Goal: Task Accomplishment & Management: Use online tool/utility

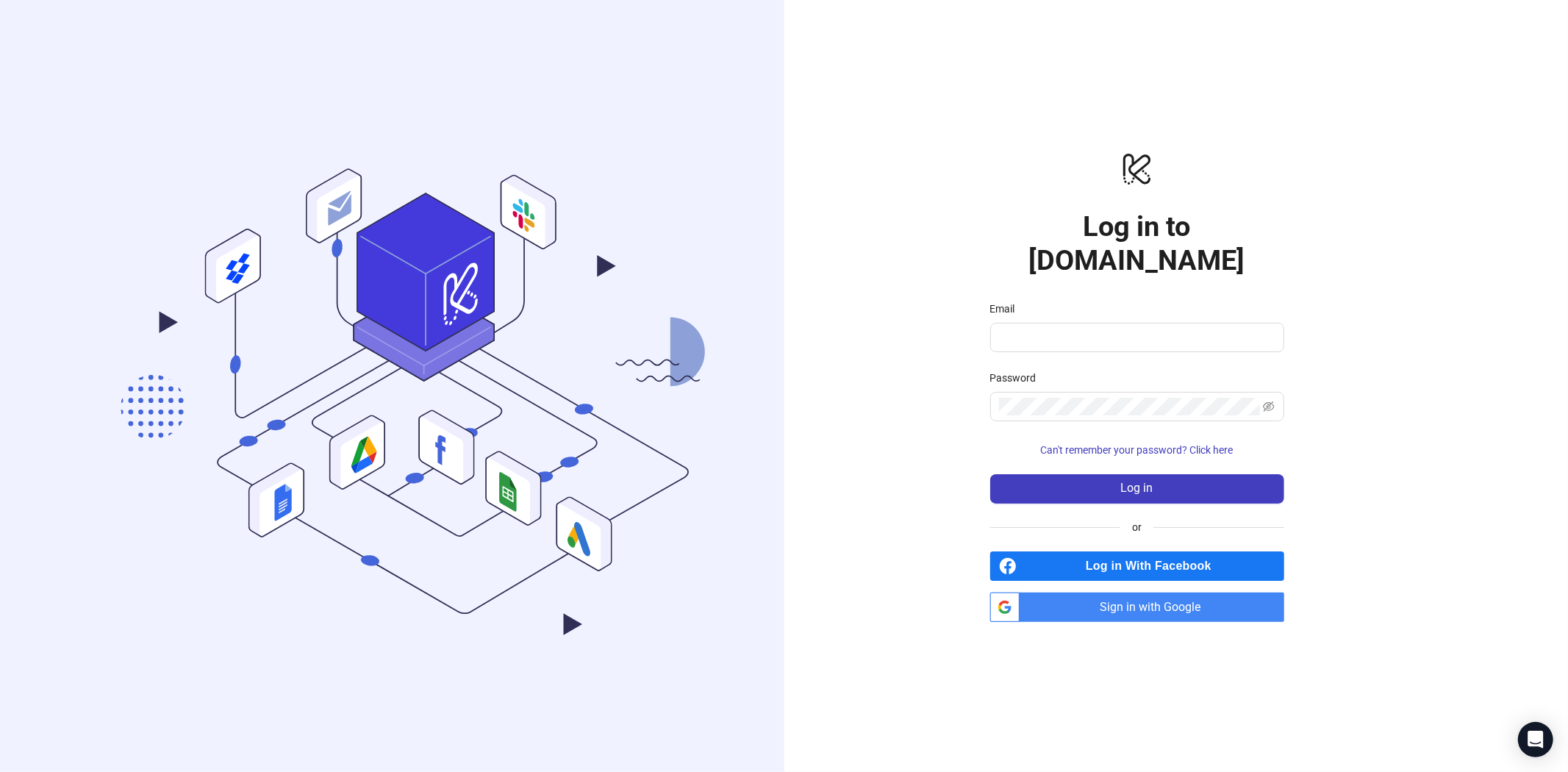
click at [1151, 593] on span "Sign in with Google" at bounding box center [1154, 608] width 259 height 30
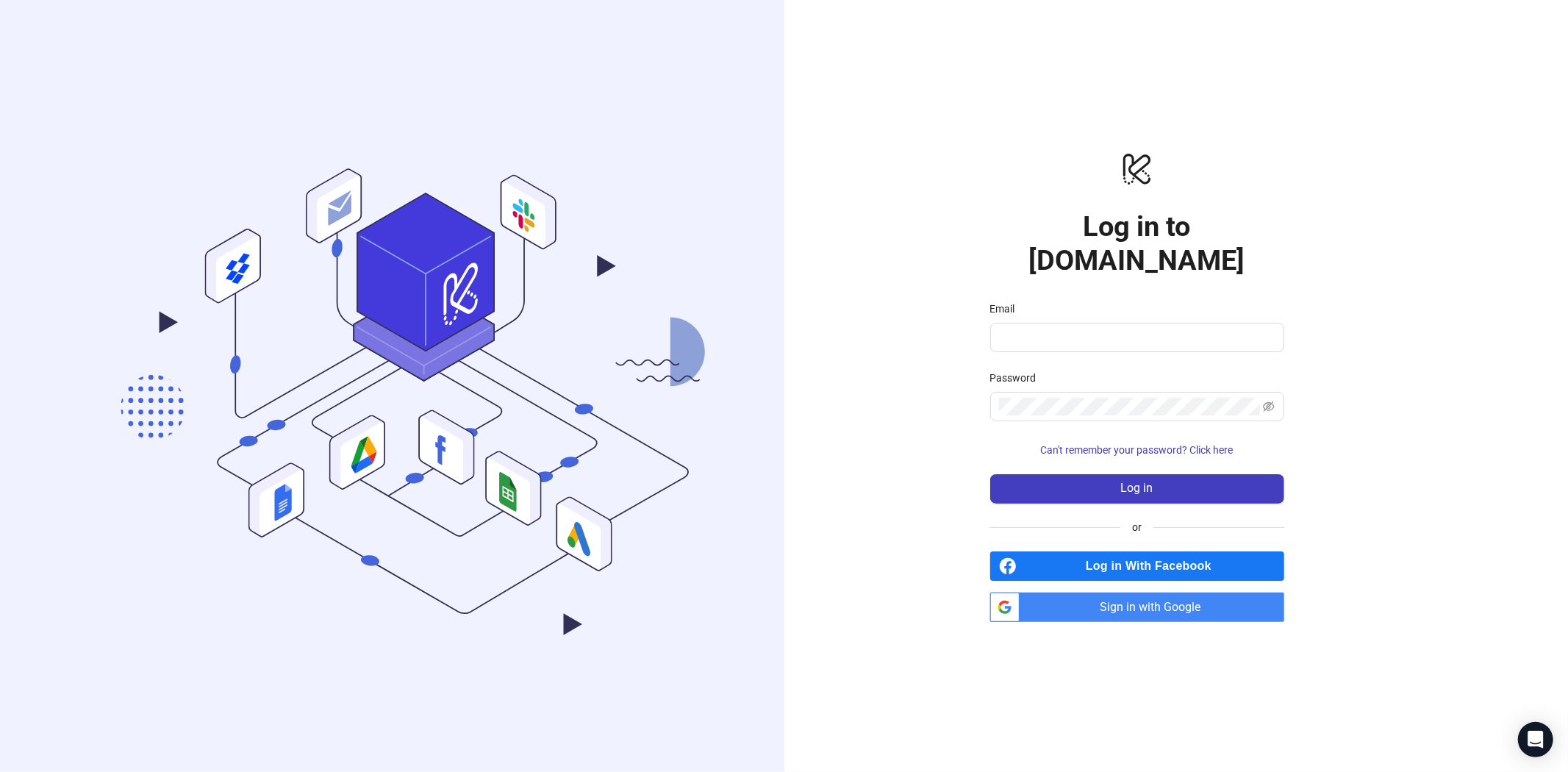
click at [1151, 593] on span "Sign in with Google" at bounding box center [1154, 608] width 259 height 30
click at [1089, 594] on span "Sign in with Google" at bounding box center [1154, 608] width 259 height 30
click at [1121, 601] on span "Sign in with Google" at bounding box center [1154, 608] width 259 height 30
click at [1056, 329] on input "Email" at bounding box center [1136, 337] width 273 height 18
click at [1173, 599] on span "Sign in with Google" at bounding box center [1154, 608] width 259 height 30
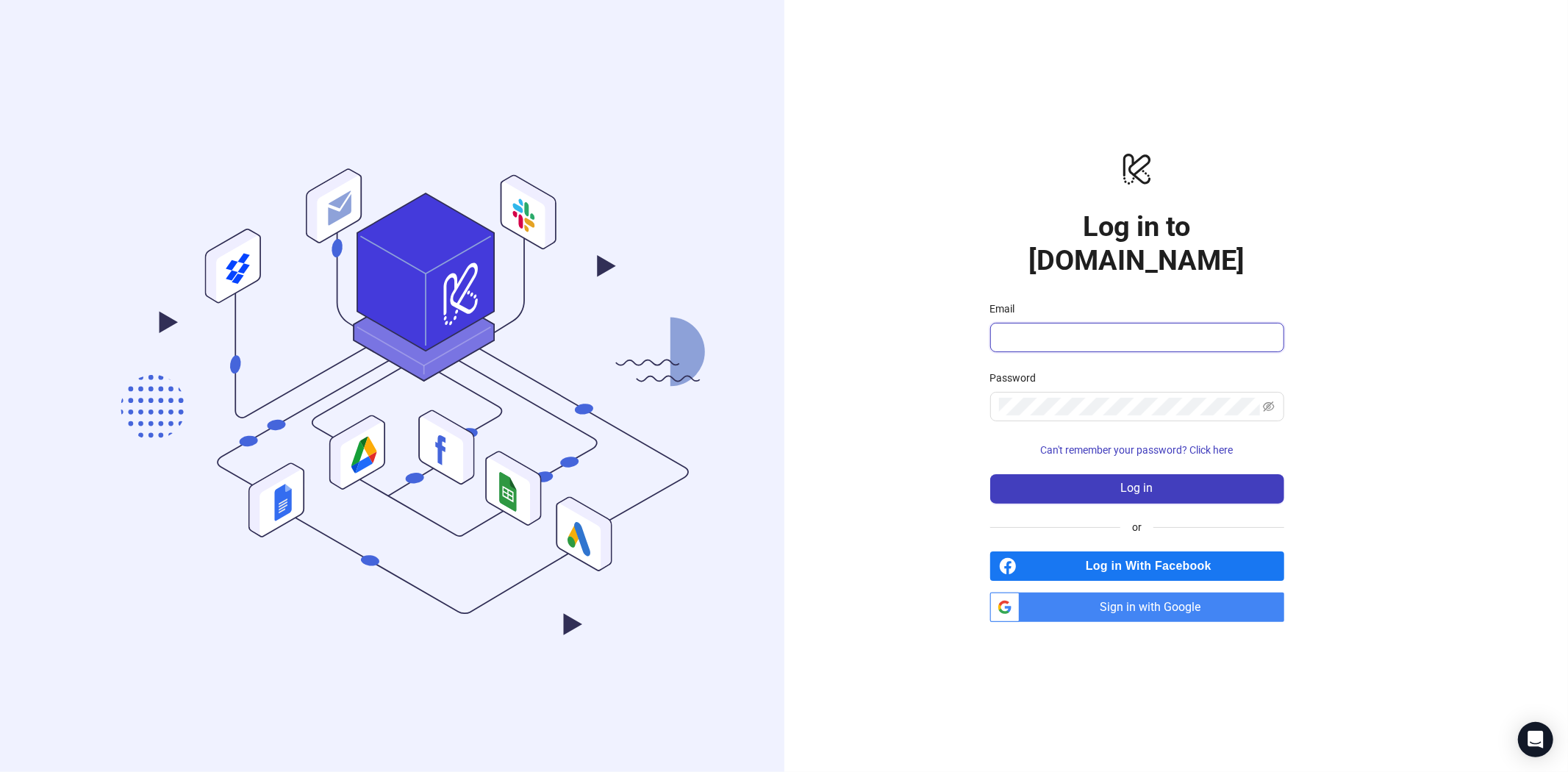
click at [1048, 329] on input "Email" at bounding box center [1136, 337] width 273 height 18
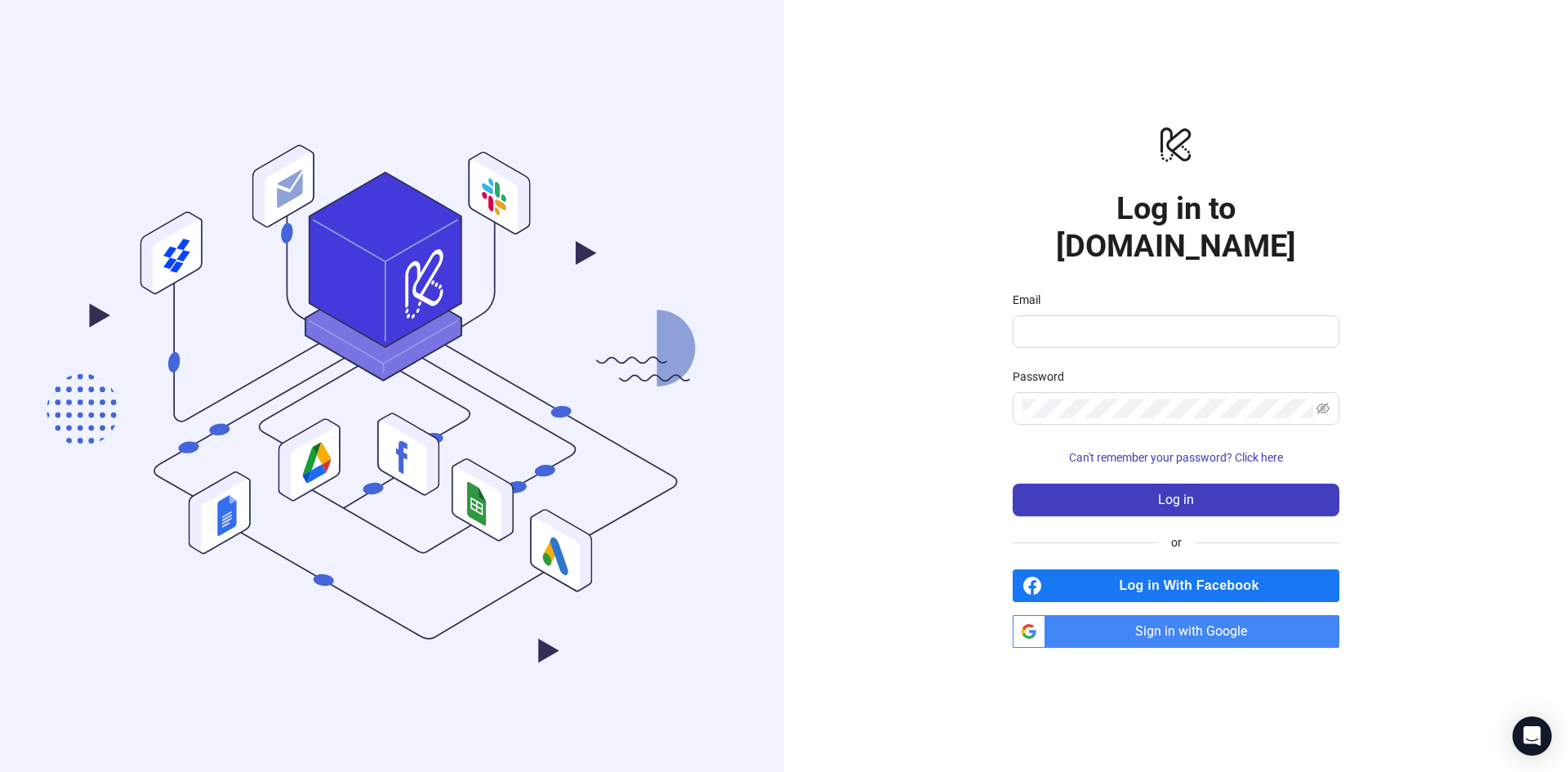
click at [1128, 615] on span "Sign in with Google" at bounding box center [1196, 632] width 287 height 33
